Goal: Find specific page/section: Find specific page/section

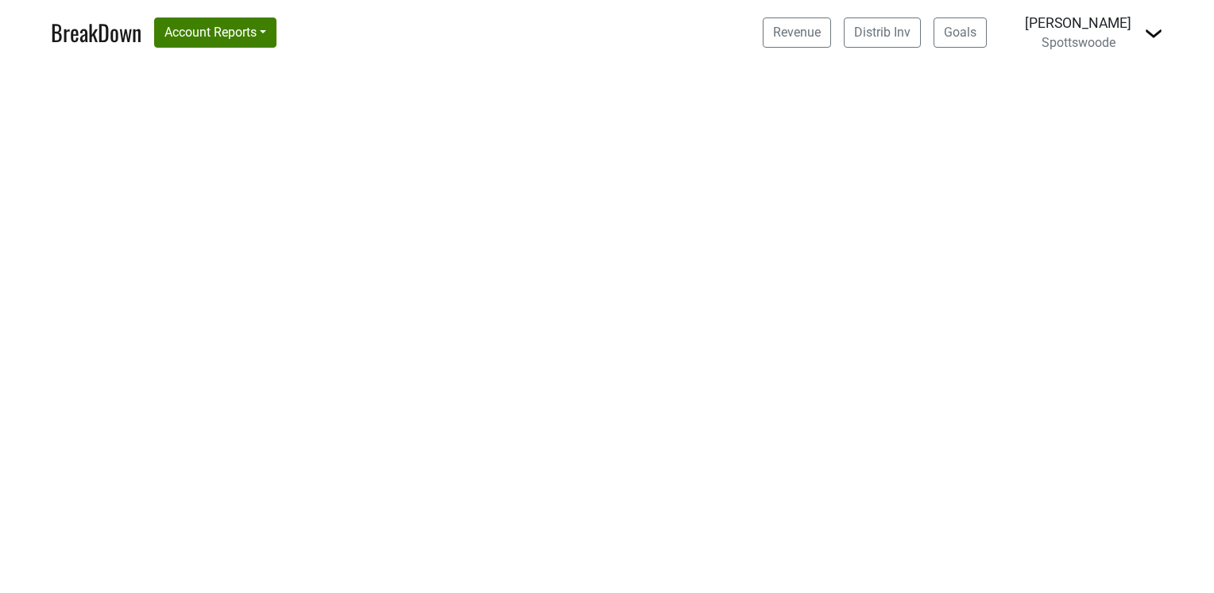
select select "CA"
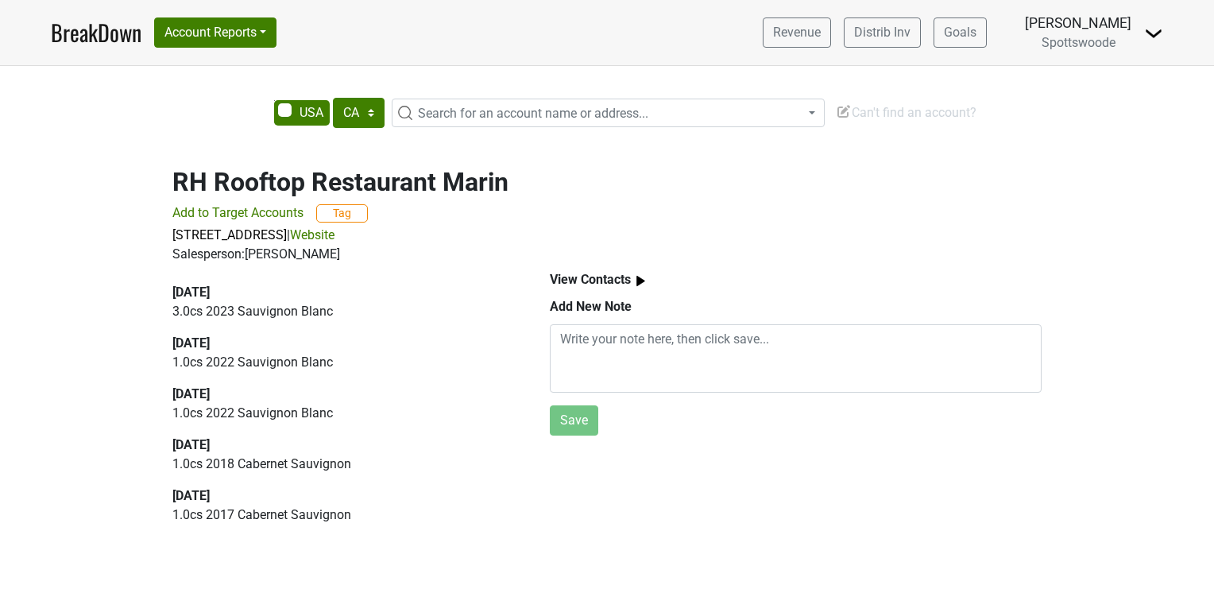
select select "CA"
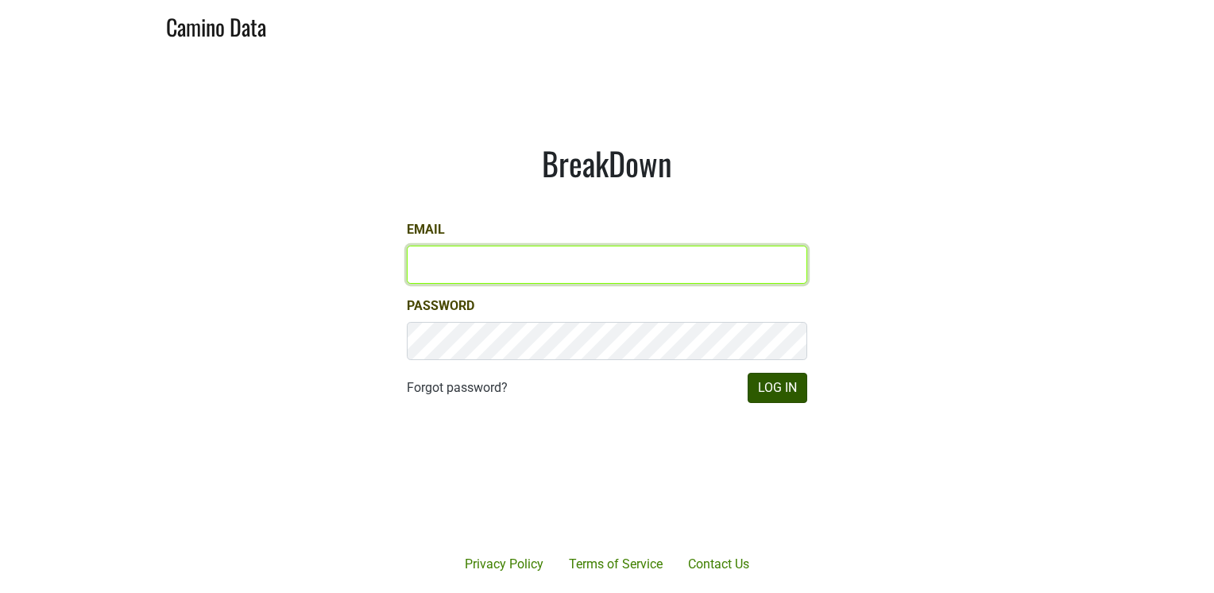
type input "lindy@spottswoode.com"
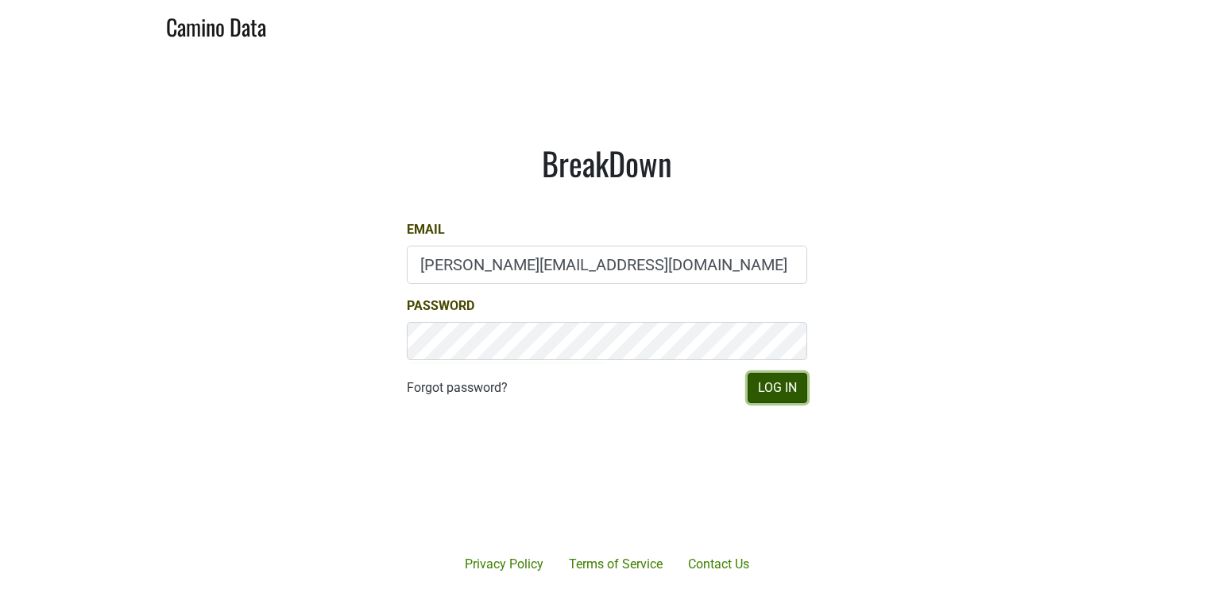
click at [782, 393] on button "Log In" at bounding box center [778, 388] width 60 height 30
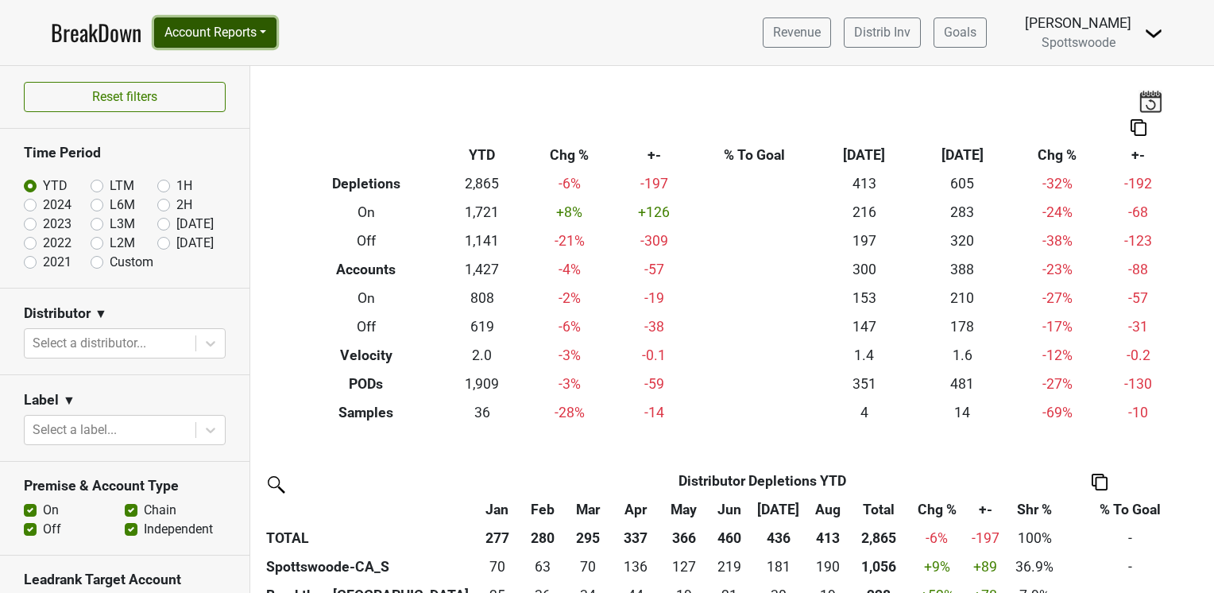
click at [265, 33] on button "Account Reports" at bounding box center [215, 32] width 122 height 30
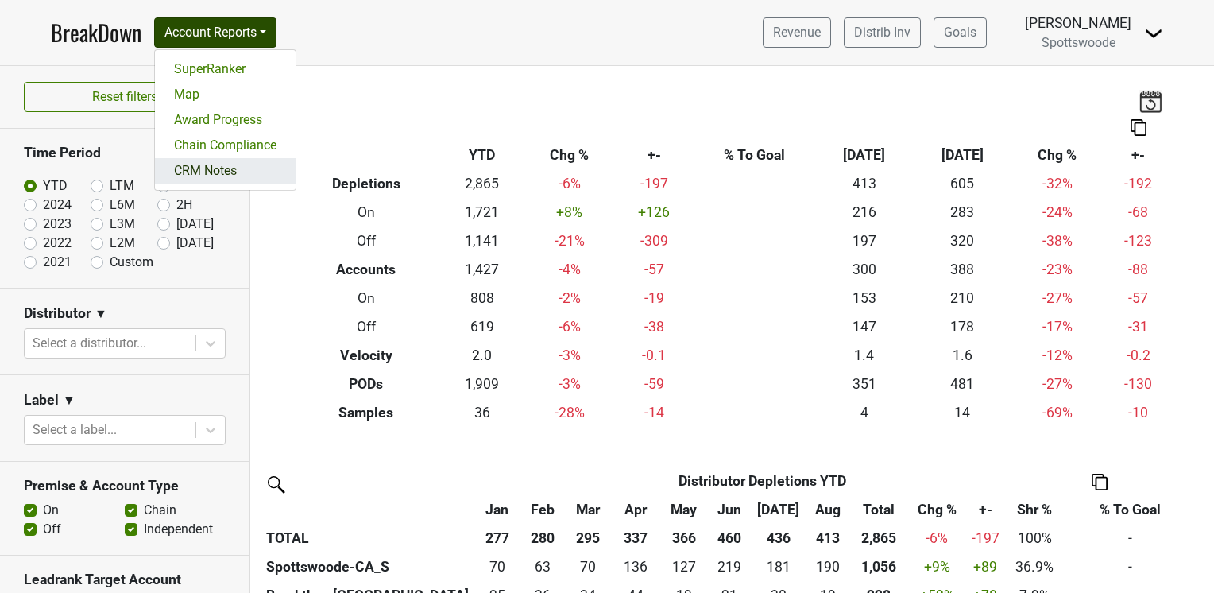
click at [226, 167] on link "CRM Notes" at bounding box center [225, 170] width 141 height 25
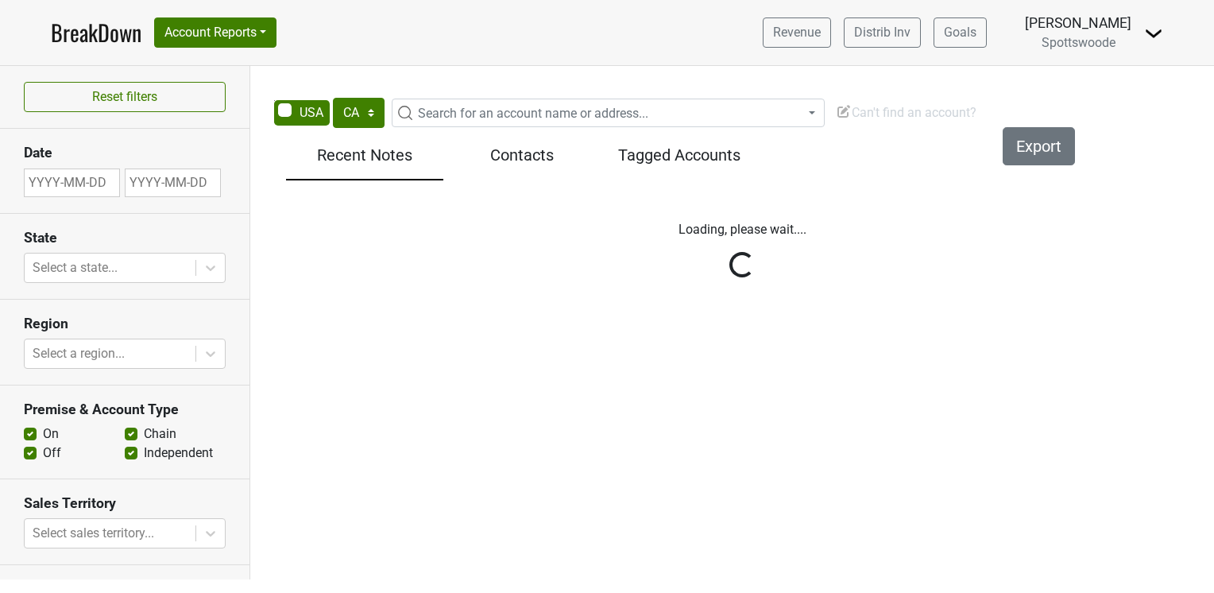
select select "CA"
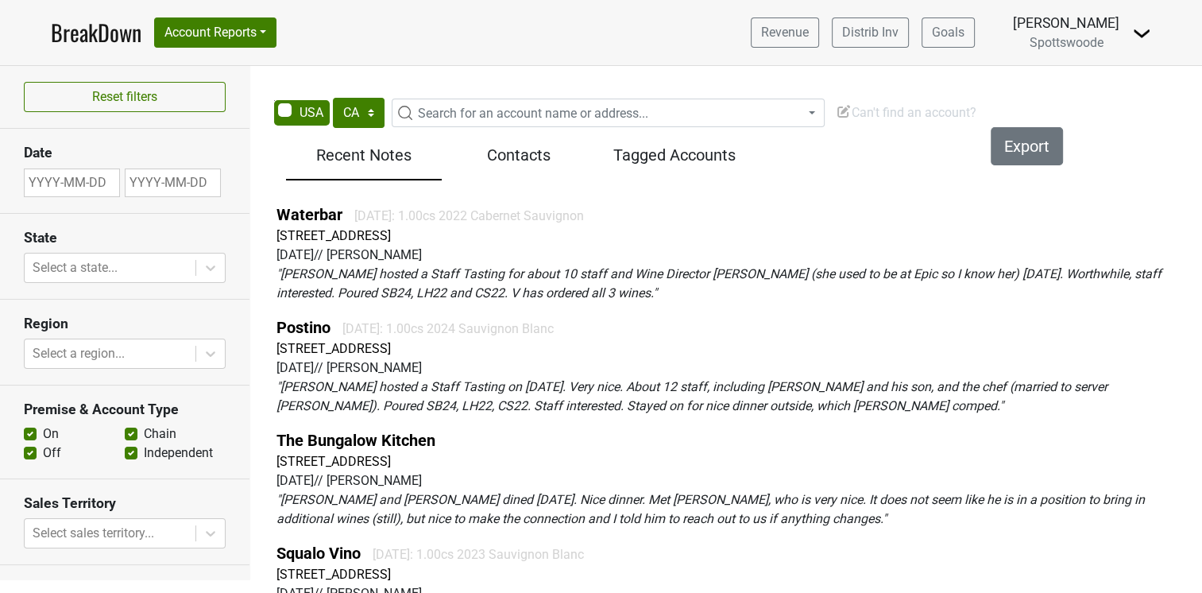
click at [440, 107] on span "Search for an account name or address..." at bounding box center [533, 113] width 230 height 15
type input "[PERSON_NAME] Point"
select select "346429"
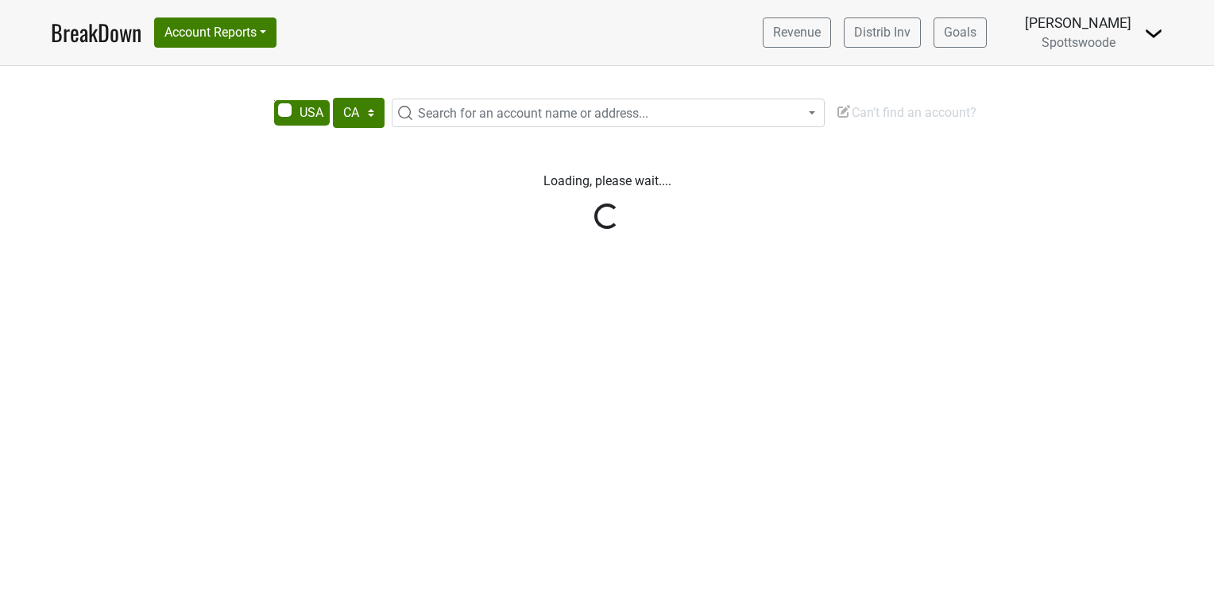
select select "CA"
